Goal: Task Accomplishment & Management: Manage account settings

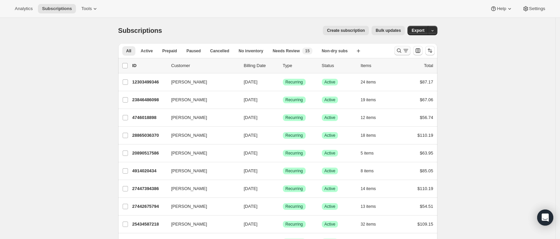
click at [402, 52] on icon "Search and filter results" at bounding box center [399, 50] width 7 height 7
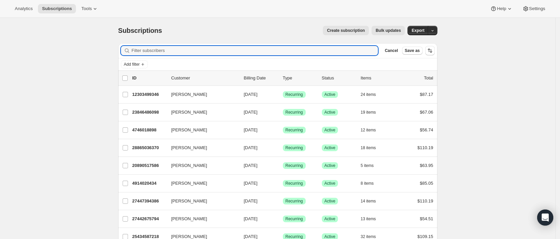
paste input "[EMAIL_ADDRESS][DOMAIN_NAME]"
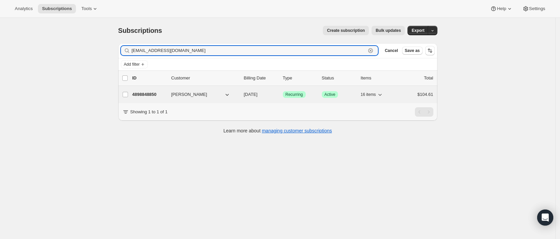
type input "[EMAIL_ADDRESS][DOMAIN_NAME]"
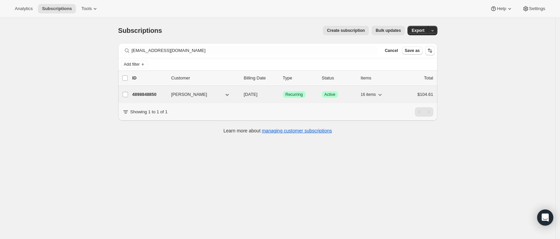
click at [138, 93] on p "4898848850" at bounding box center [149, 94] width 34 height 7
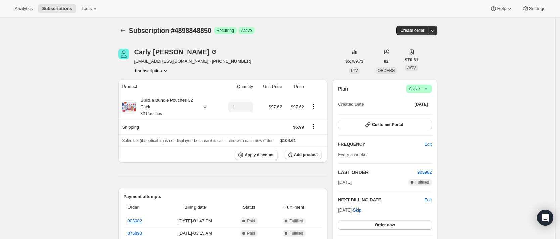
click at [124, 25] on div "Subscription #4898848850. This page is ready Subscription #4898848850 Success R…" at bounding box center [277, 31] width 319 height 26
click at [124, 33] on icon "Subscriptions" at bounding box center [123, 30] width 7 height 7
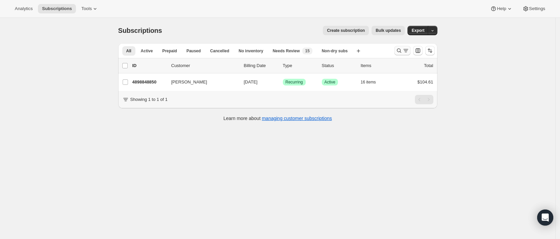
click at [401, 54] on button "Search and filter results" at bounding box center [402, 50] width 16 height 9
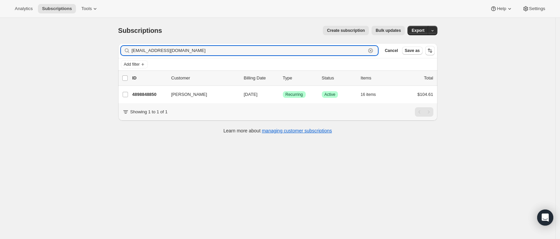
click at [374, 52] on icon "button" at bounding box center [370, 50] width 7 height 7
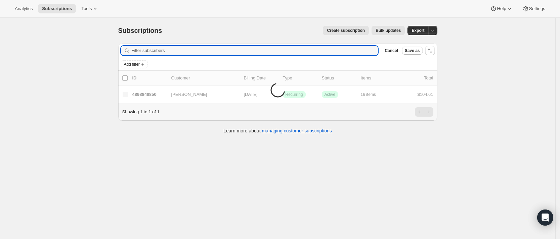
paste input "[EMAIL_ADDRESS][DOMAIN_NAME]"
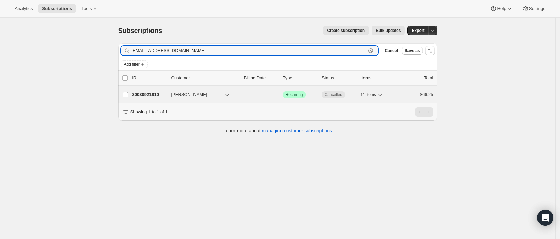
type input "[EMAIL_ADDRESS][DOMAIN_NAME]"
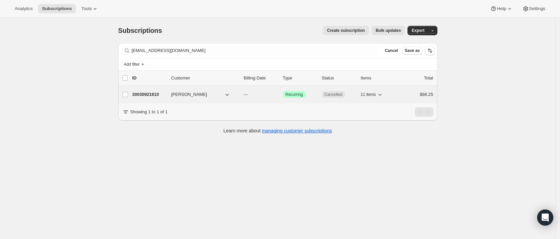
click at [153, 95] on p "30030921810" at bounding box center [149, 94] width 34 height 7
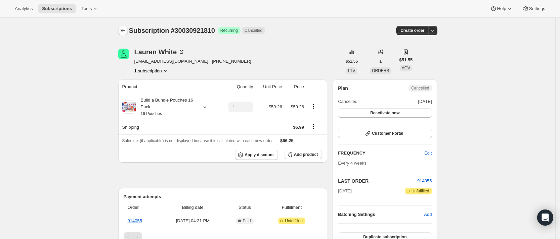
click at [124, 32] on icon "Subscriptions" at bounding box center [123, 30] width 4 height 3
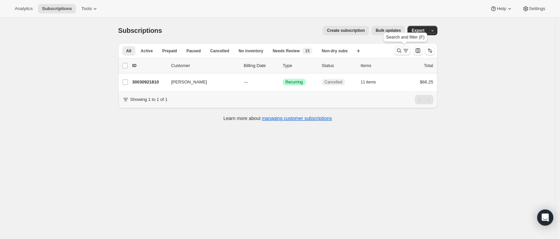
click at [401, 51] on icon "Search and filter results" at bounding box center [399, 50] width 7 height 7
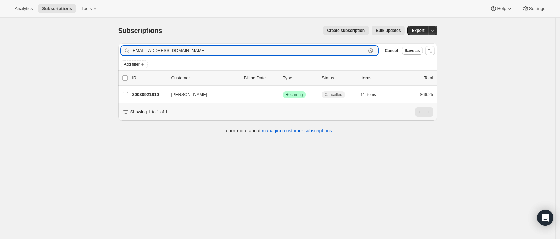
click at [374, 51] on icon "button" at bounding box center [370, 50] width 7 height 7
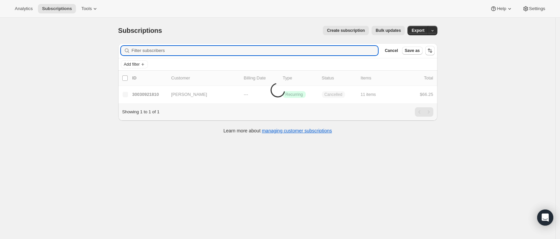
paste input "[EMAIL_ADDRESS][DOMAIN_NAME]"
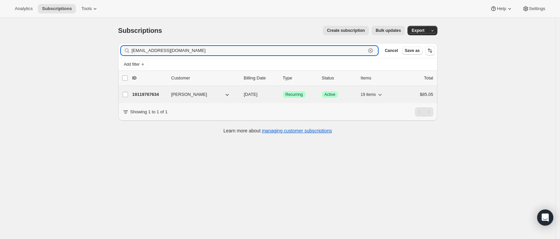
type input "[EMAIL_ADDRESS][DOMAIN_NAME]"
click at [159, 97] on p "19119767634" at bounding box center [149, 94] width 34 height 7
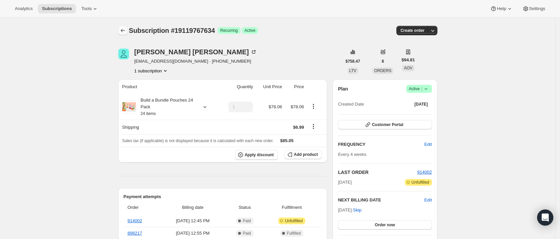
click at [126, 30] on icon "Subscriptions" at bounding box center [123, 30] width 7 height 7
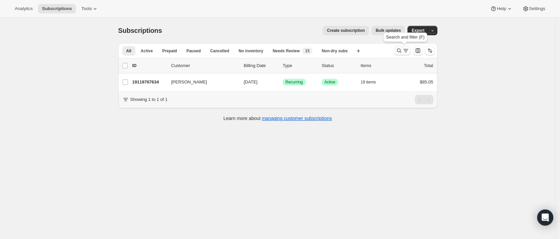
click at [402, 53] on icon "Search and filter results" at bounding box center [399, 50] width 7 height 7
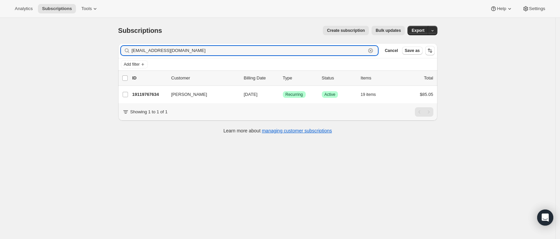
click at [374, 51] on icon "button" at bounding box center [370, 50] width 7 height 7
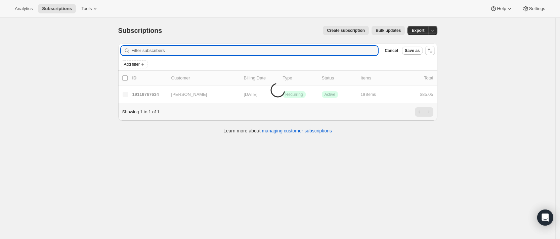
paste input "[EMAIL_ADDRESS][DOMAIN_NAME]"
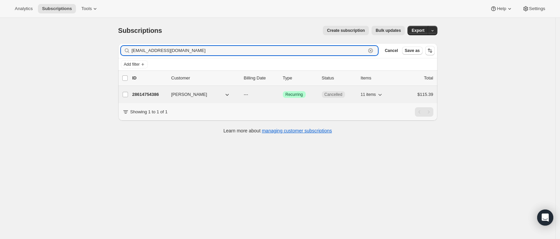
type input "[EMAIL_ADDRESS][DOMAIN_NAME]"
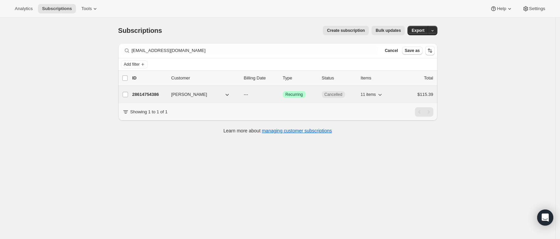
click at [150, 90] on div "28614754386 [PERSON_NAME] --- Success Recurring Cancelled 11 items $115.39" at bounding box center [282, 94] width 301 height 9
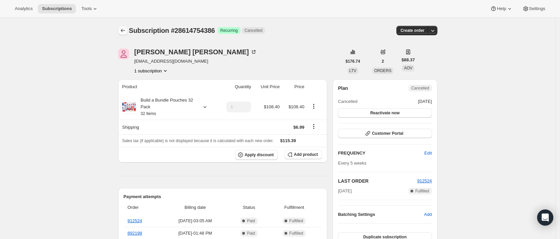
click at [122, 31] on icon "Subscriptions" at bounding box center [123, 30] width 7 height 7
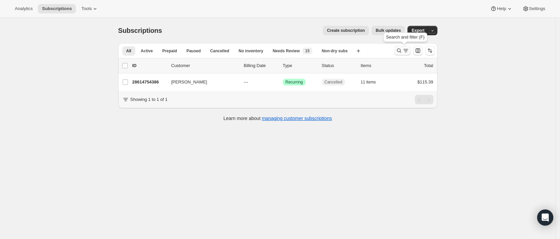
click at [400, 50] on icon "Search and filter results" at bounding box center [399, 50] width 7 height 7
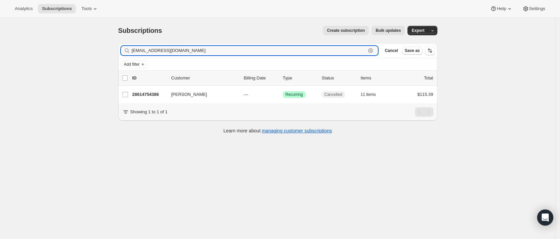
click at [373, 49] on icon "button" at bounding box center [370, 50] width 7 height 7
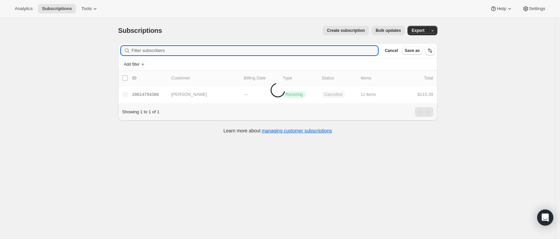
paste input "[EMAIL_ADDRESS][DOMAIN_NAME]"
type input "[EMAIL_ADDRESS][DOMAIN_NAME]"
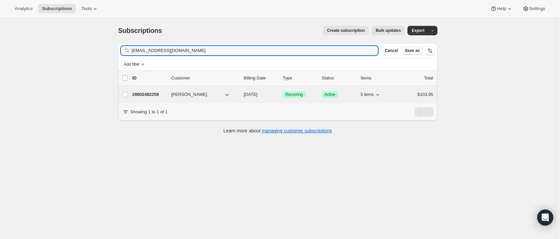
click at [139, 97] on p "28802482258" at bounding box center [149, 94] width 34 height 7
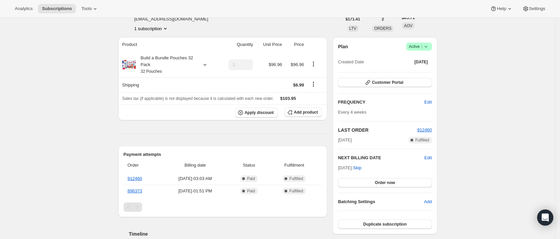
scroll to position [44, 0]
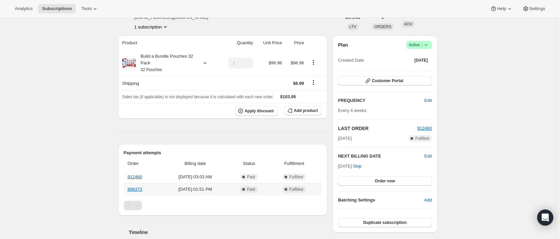
drag, startPoint x: 217, startPoint y: 183, endPoint x: 100, endPoint y: 150, distance: 120.9
click at [100, 150] on div "Subscription #28802482258. This page is ready Subscription #28802482258 Success…" at bounding box center [277, 219] width 555 height 491
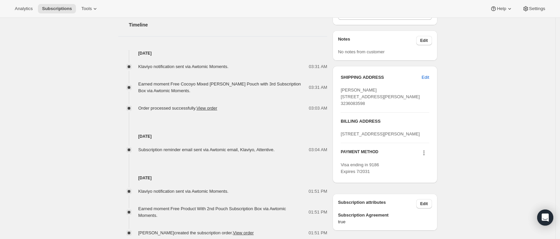
scroll to position [252, 0]
click at [21, 33] on div "Subscription #28802482258. This page is ready Subscription #28802482258 Success…" at bounding box center [277, 11] width 555 height 491
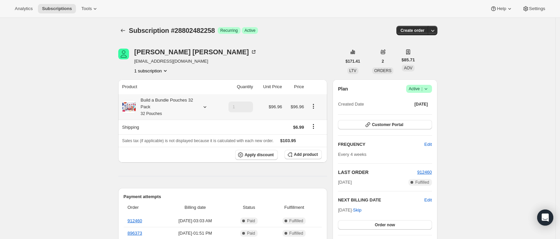
scroll to position [10, 0]
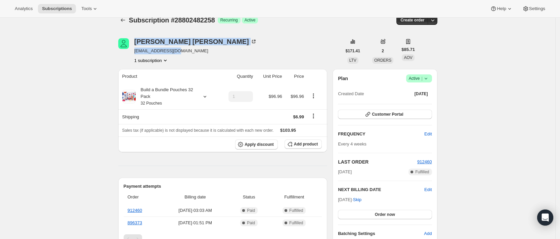
drag, startPoint x: 134, startPoint y: 42, endPoint x: 178, endPoint y: 46, distance: 43.8
click at [178, 46] on div "[PERSON_NAME] [EMAIL_ADDRESS][DOMAIN_NAME] 1 subscription" at bounding box center [229, 51] width 223 height 26
copy div "[PERSON_NAME] nunezzlizethh24@gm"
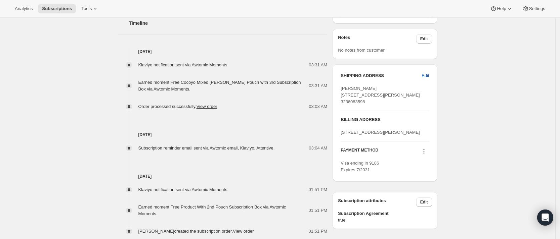
scroll to position [253, 0]
click at [102, 114] on div "Subscription #28802482258. This page is ready Subscription #28802482258 Success…" at bounding box center [277, 10] width 555 height 491
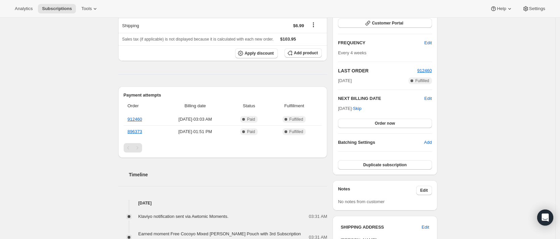
scroll to position [101, 0]
click at [49, 60] on div "Subscription #28802482258. This page is ready Subscription #28802482258 Success…" at bounding box center [277, 162] width 555 height 491
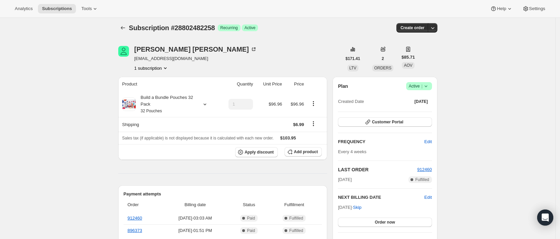
scroll to position [0, 0]
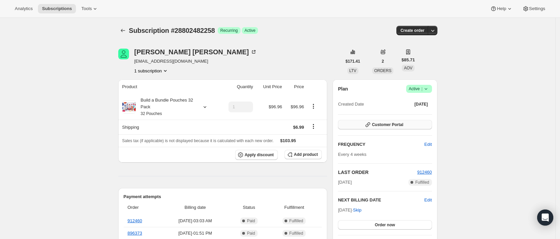
click at [386, 125] on span "Customer Portal" at bounding box center [387, 124] width 31 height 5
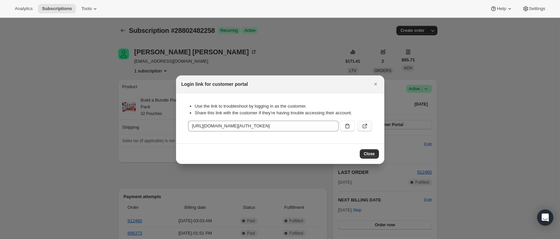
click at [367, 126] on icon ":rtn:" at bounding box center [364, 126] width 7 height 7
click at [367, 155] on span "Close" at bounding box center [369, 153] width 11 height 5
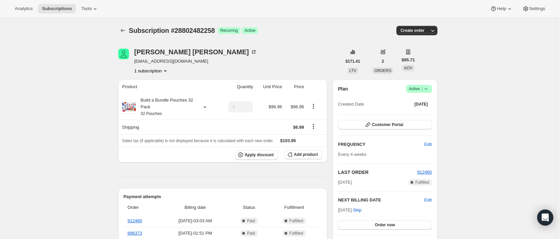
drag, startPoint x: 178, startPoint y: 64, endPoint x: 136, endPoint y: 64, distance: 41.6
click at [136, 64] on div "[PERSON_NAME] [EMAIL_ADDRESS][DOMAIN_NAME] 1 subscription" at bounding box center [229, 62] width 223 height 26
copy span "[EMAIL_ADDRESS][DOMAIN_NAME]"
